Goal: Navigation & Orientation: Find specific page/section

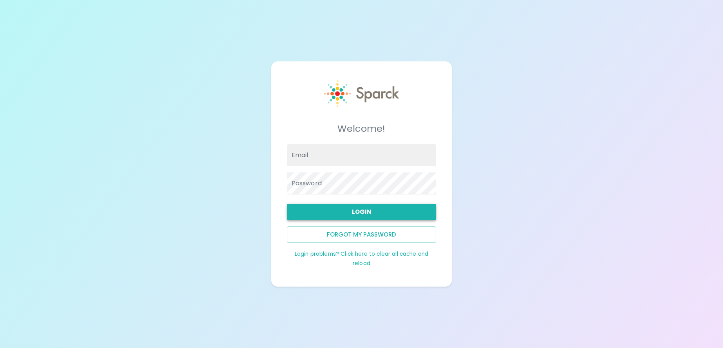
type input "[EMAIL_ADDRESS][DOMAIN_NAME]"
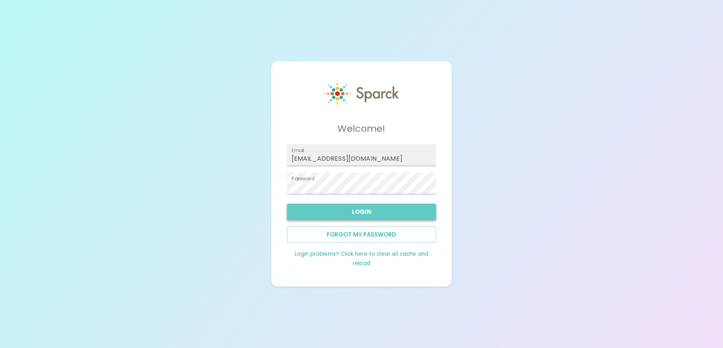
click at [384, 211] on button "Login" at bounding box center [362, 212] width 150 height 16
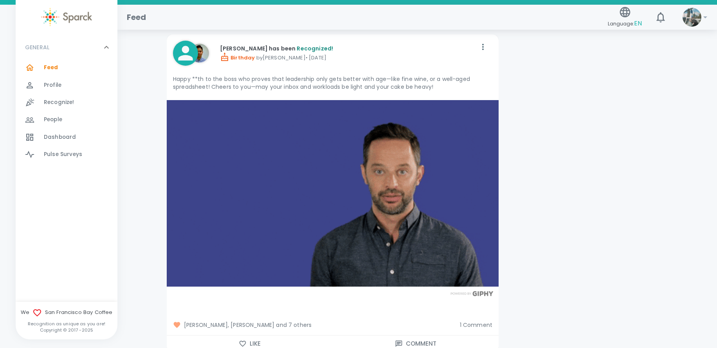
scroll to position [1996, 0]
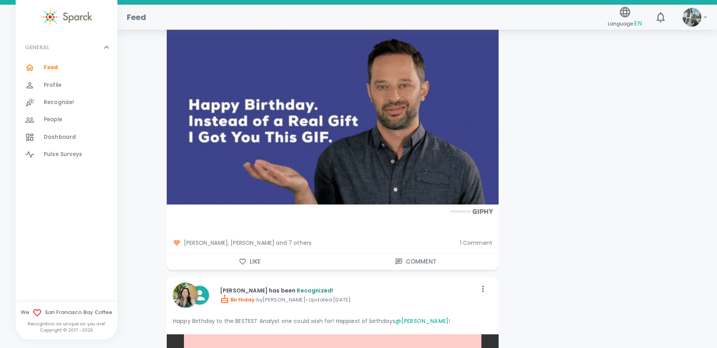
click at [176, 245] on icon at bounding box center [177, 243] width 8 height 8
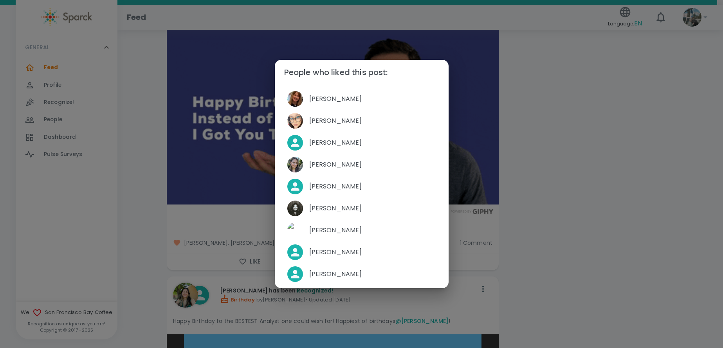
click at [615, 102] on div "People who liked this post: Sherry Walck Favi Ruiz Ti'Arah Rogers Mackenzie Veg…" at bounding box center [361, 174] width 723 height 348
